Goal: Task Accomplishment & Management: Complete application form

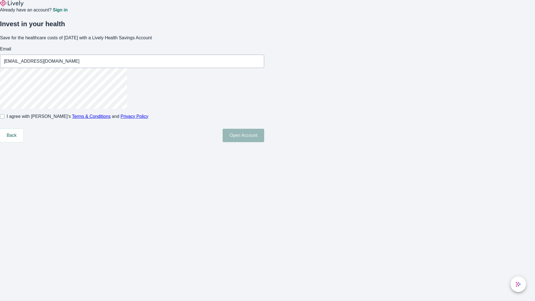
click at [4, 119] on input "I agree with Lively’s Terms & Conditions and Privacy Policy" at bounding box center [2, 116] width 4 height 4
checkbox input "true"
click at [264, 142] on button "Open Account" at bounding box center [244, 135] width 42 height 13
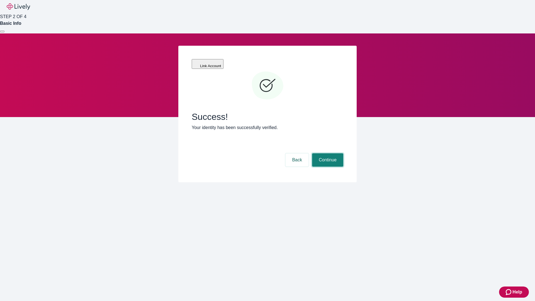
click at [327, 153] on button "Continue" at bounding box center [327, 159] width 31 height 13
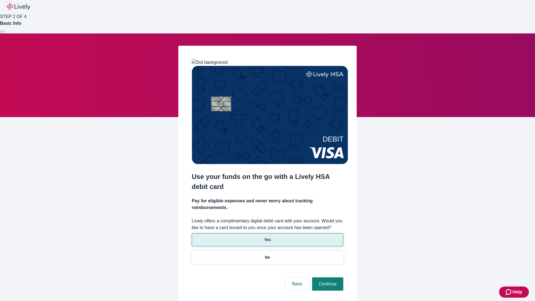
click at [267, 237] on p "Yes" at bounding box center [267, 240] width 7 height 6
click at [327, 277] on button "Continue" at bounding box center [327, 283] width 31 height 13
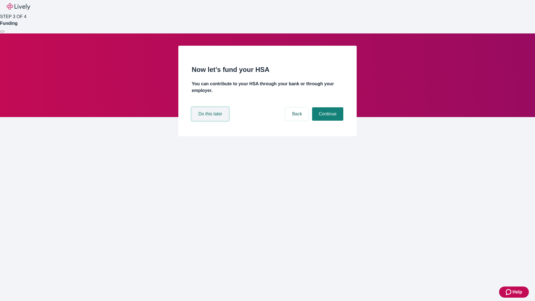
click at [211, 121] on button "Do this later" at bounding box center [210, 113] width 37 height 13
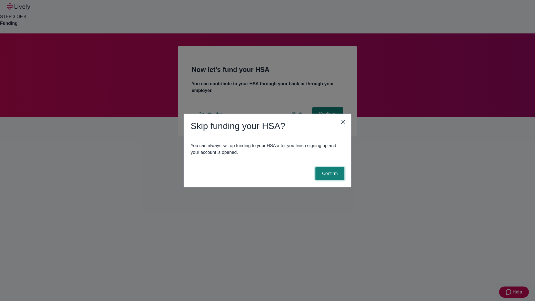
click at [329, 174] on button "Confirm" at bounding box center [329, 173] width 29 height 13
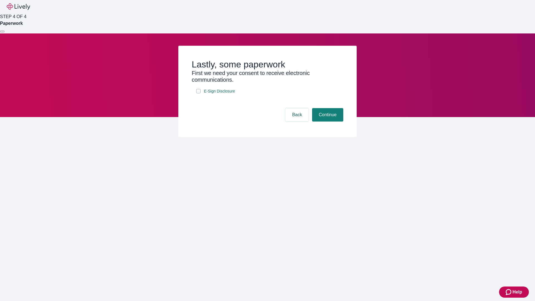
click at [198, 93] on input "E-Sign Disclosure" at bounding box center [198, 91] width 4 height 4
checkbox input "true"
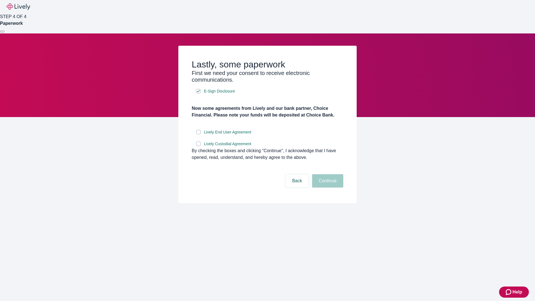
click at [198, 134] on input "Lively End User Agreement" at bounding box center [198, 132] width 4 height 4
checkbox input "true"
click at [198, 146] on input "Lively Custodial Agreement" at bounding box center [198, 144] width 4 height 4
checkbox input "true"
click at [327, 187] on button "Continue" at bounding box center [327, 180] width 31 height 13
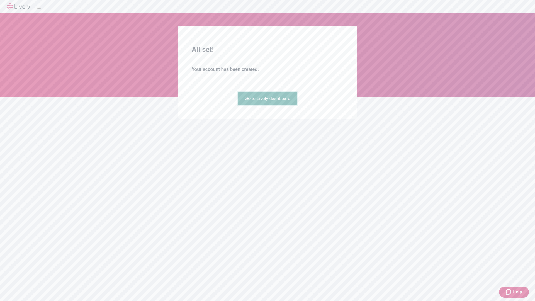
click at [267, 105] on link "Go to Lively dashboard" at bounding box center [267, 98] width 59 height 13
